Goal: Complete application form

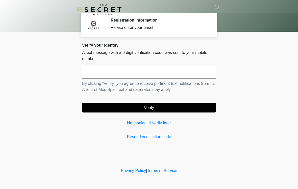
click at [160, 122] on link "No thanks, I'll verify later" at bounding box center [149, 123] width 134 height 6
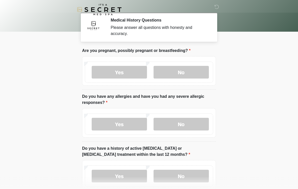
click at [195, 78] on label "No" at bounding box center [181, 72] width 55 height 13
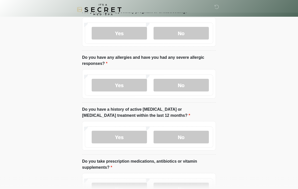
scroll to position [44, 0]
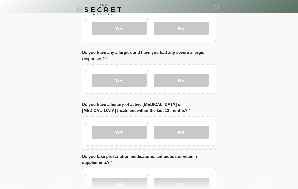
click at [193, 84] on label "No" at bounding box center [181, 80] width 55 height 13
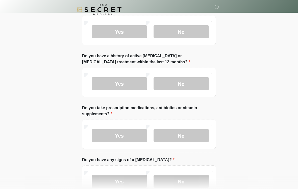
click at [195, 83] on label "No" at bounding box center [181, 83] width 55 height 13
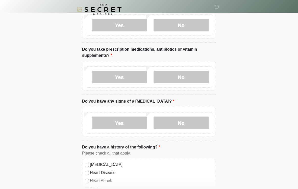
scroll to position [151, 0]
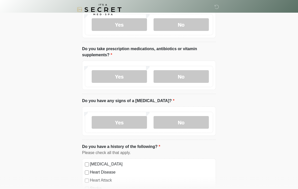
click at [132, 80] on label "Yes" at bounding box center [119, 76] width 55 height 13
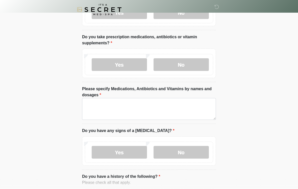
scroll to position [183, 0]
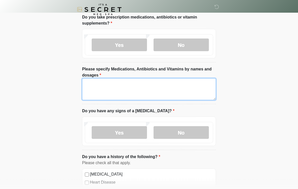
click at [177, 86] on textarea "Please specify Medications, Antibiotics and Vitamins by names and dosages" at bounding box center [149, 89] width 134 height 22
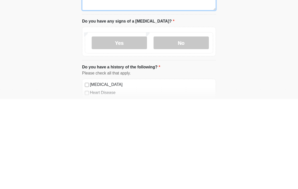
type textarea "**********"
click at [188, 126] on label "No" at bounding box center [181, 132] width 55 height 13
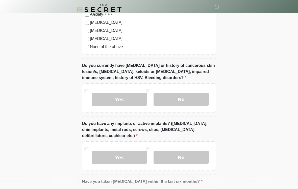
scroll to position [400, 0]
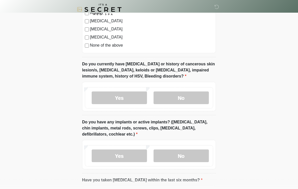
click at [194, 100] on label "No" at bounding box center [181, 98] width 55 height 13
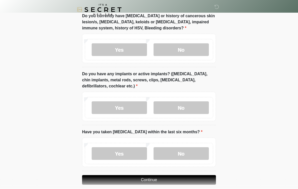
scroll to position [451, 0]
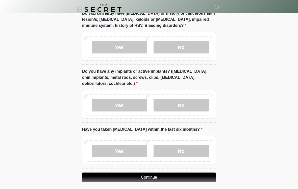
click at [198, 103] on label "No" at bounding box center [181, 105] width 55 height 13
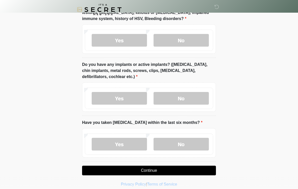
scroll to position [462, 0]
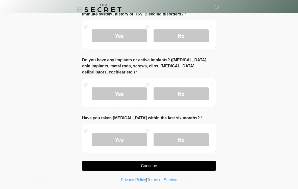
click at [190, 140] on label "No" at bounding box center [181, 139] width 55 height 13
click at [177, 166] on button "Continue" at bounding box center [149, 166] width 134 height 10
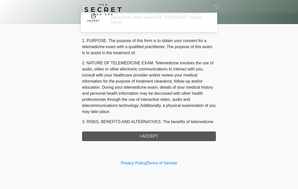
scroll to position [0, 0]
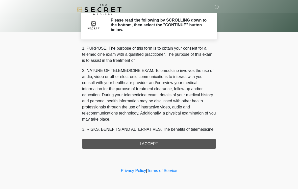
click at [159, 144] on div "1. PURPOSE. The purpose of this form is to obtain your consent for a telemedici…" at bounding box center [149, 96] width 134 height 103
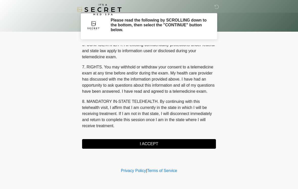
scroll to position [206, 0]
click at [153, 147] on button "I ACCEPT" at bounding box center [149, 144] width 134 height 10
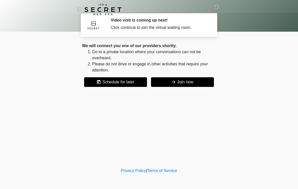
click at [194, 83] on button "Join now" at bounding box center [182, 82] width 63 height 10
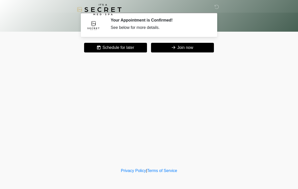
click at [215, 9] on icon at bounding box center [217, 7] width 5 height 5
